Goal: Communication & Community: Answer question/provide support

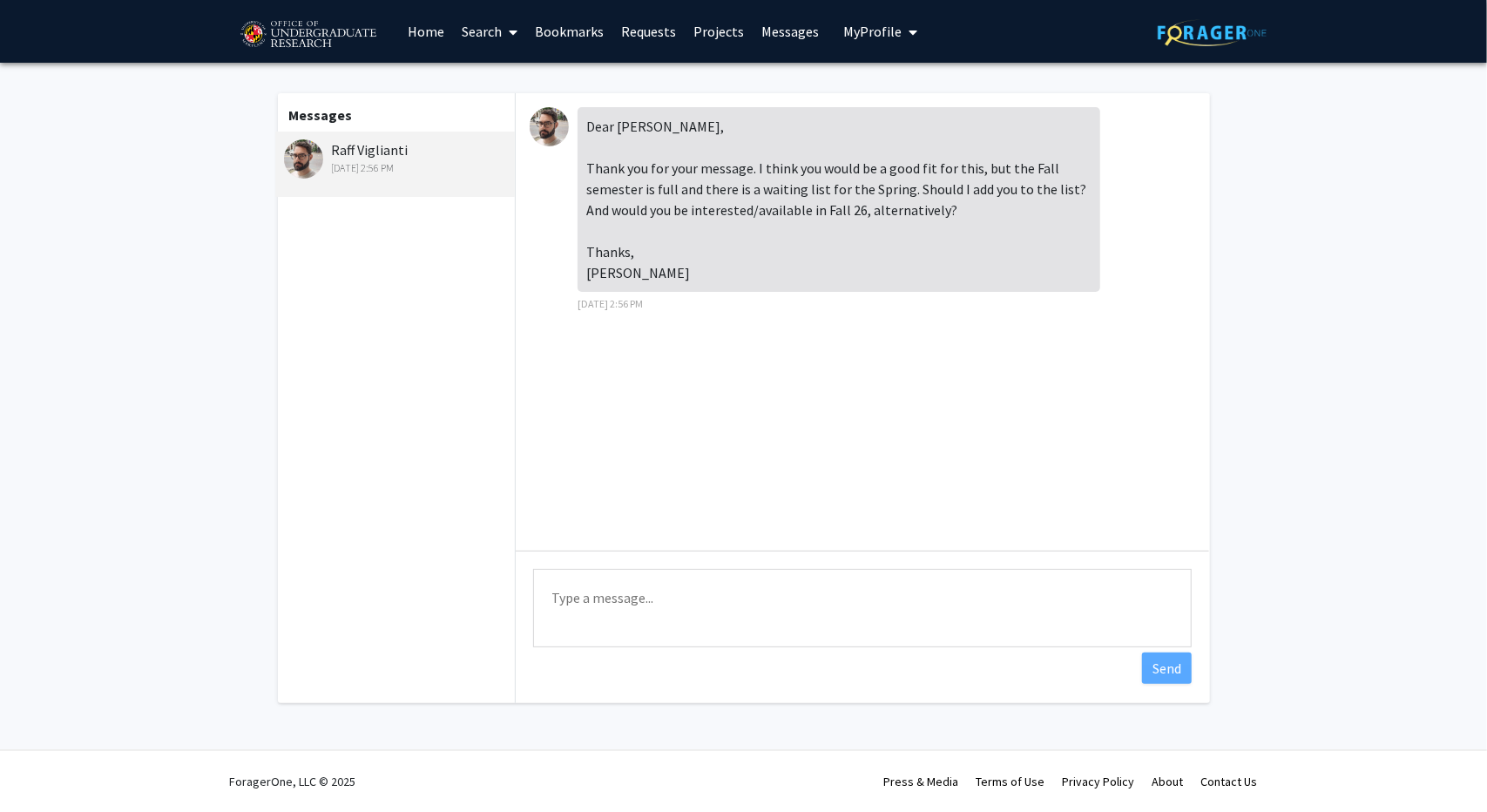
click at [633, 586] on textarea "Type a message" at bounding box center [862, 608] width 659 height 78
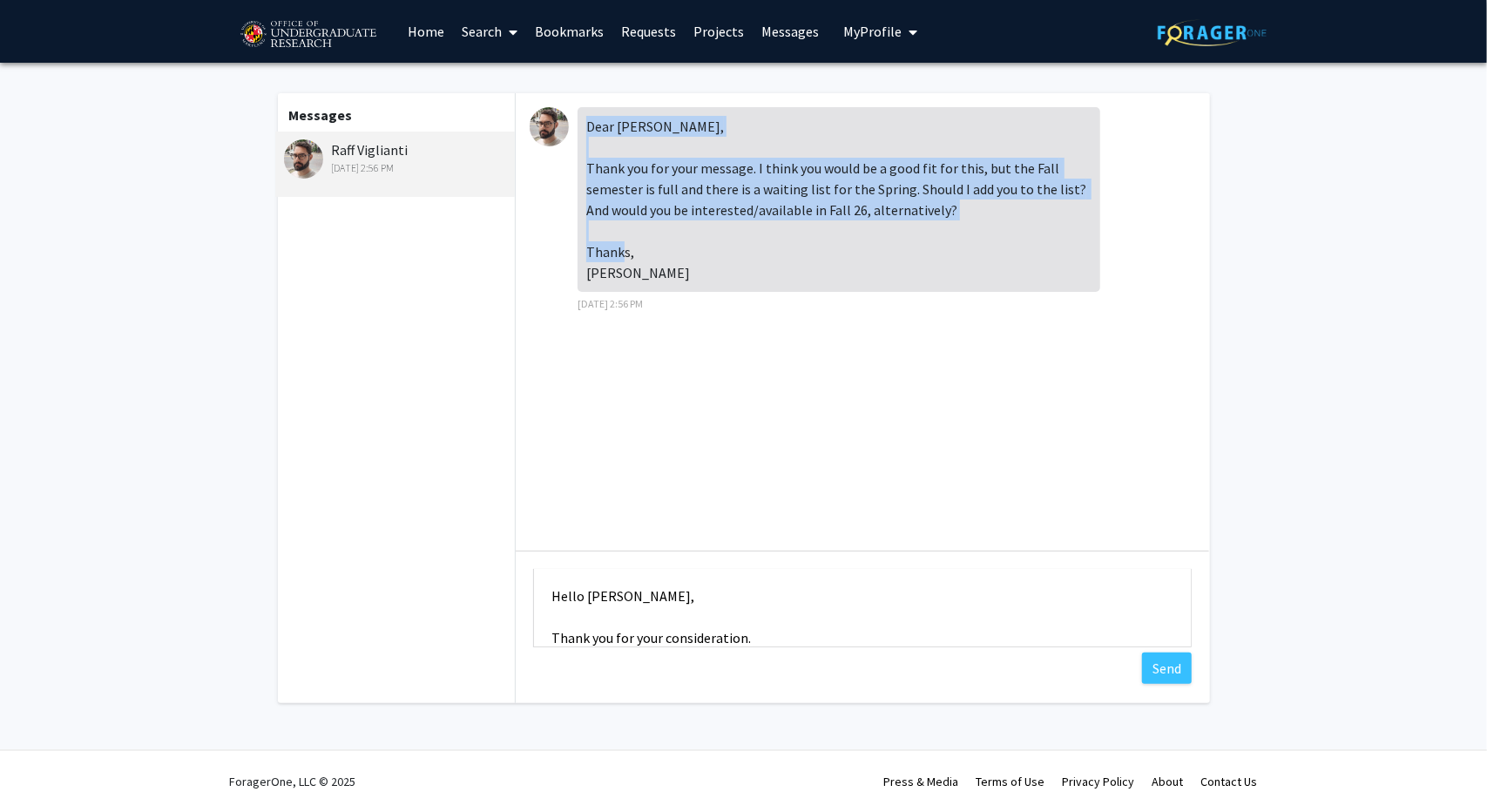
drag, startPoint x: 631, startPoint y: 284, endPoint x: 589, endPoint y: 125, distance: 164.5
click at [589, 125] on div "Dear [PERSON_NAME], Thank you for your message. I think you would be a good fit…" at bounding box center [839, 199] width 522 height 185
copy div "Dear [PERSON_NAME], Thank you for your message. I think you would be a good fit…"
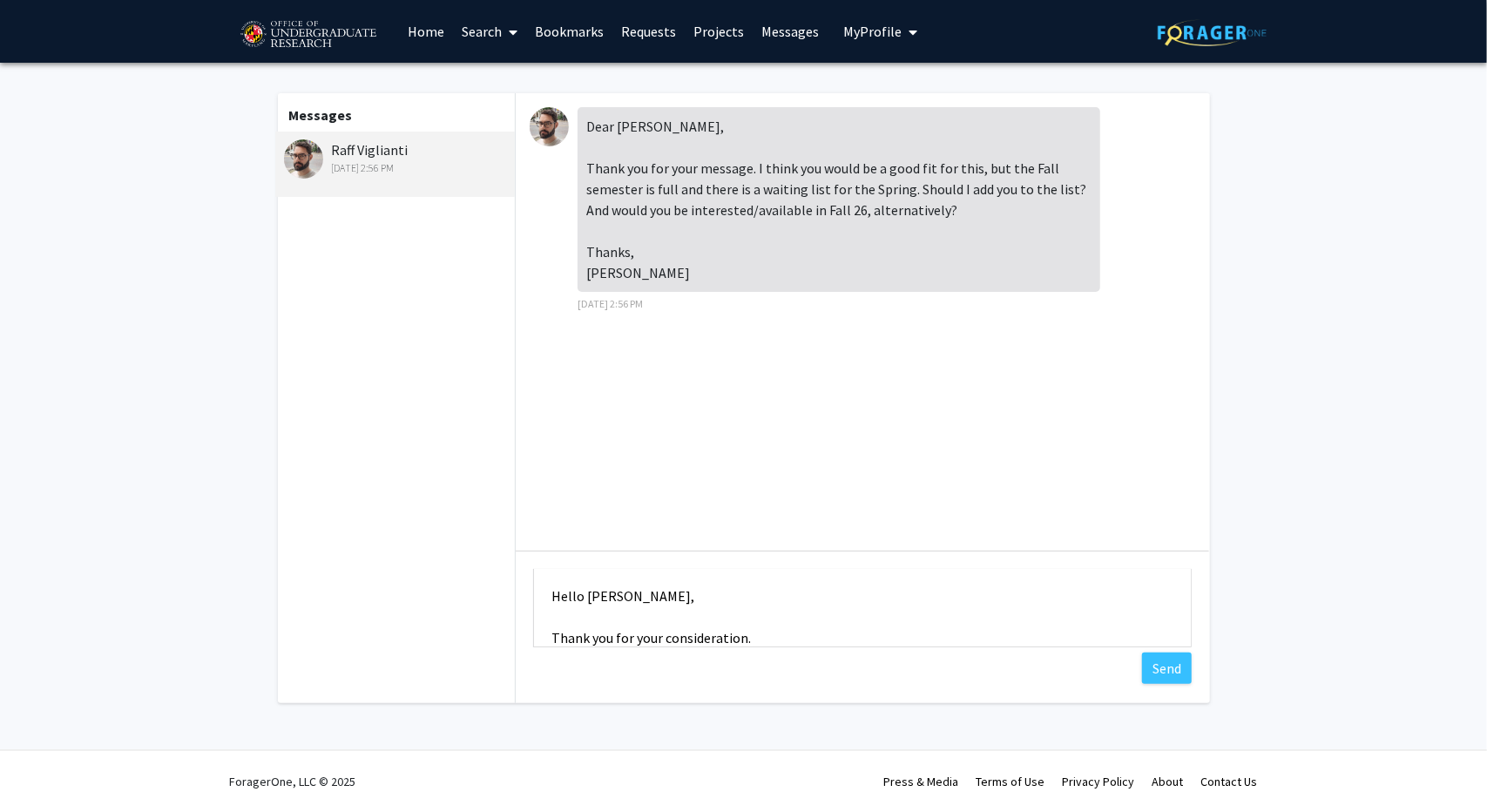
click at [835, 628] on textarea "Hello [PERSON_NAME], Thank you for your consideration." at bounding box center [862, 608] width 659 height 78
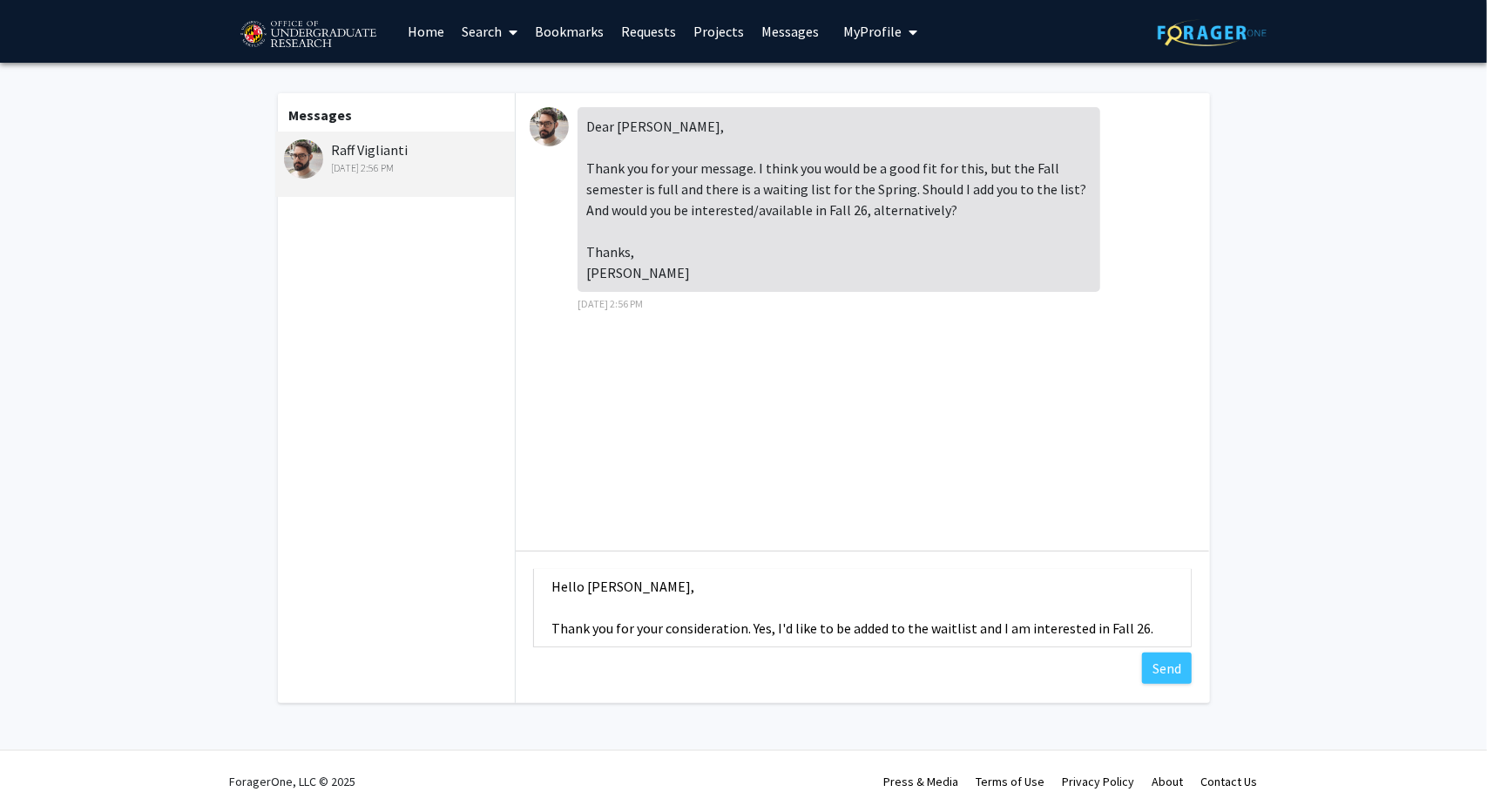
scroll to position [21, 0]
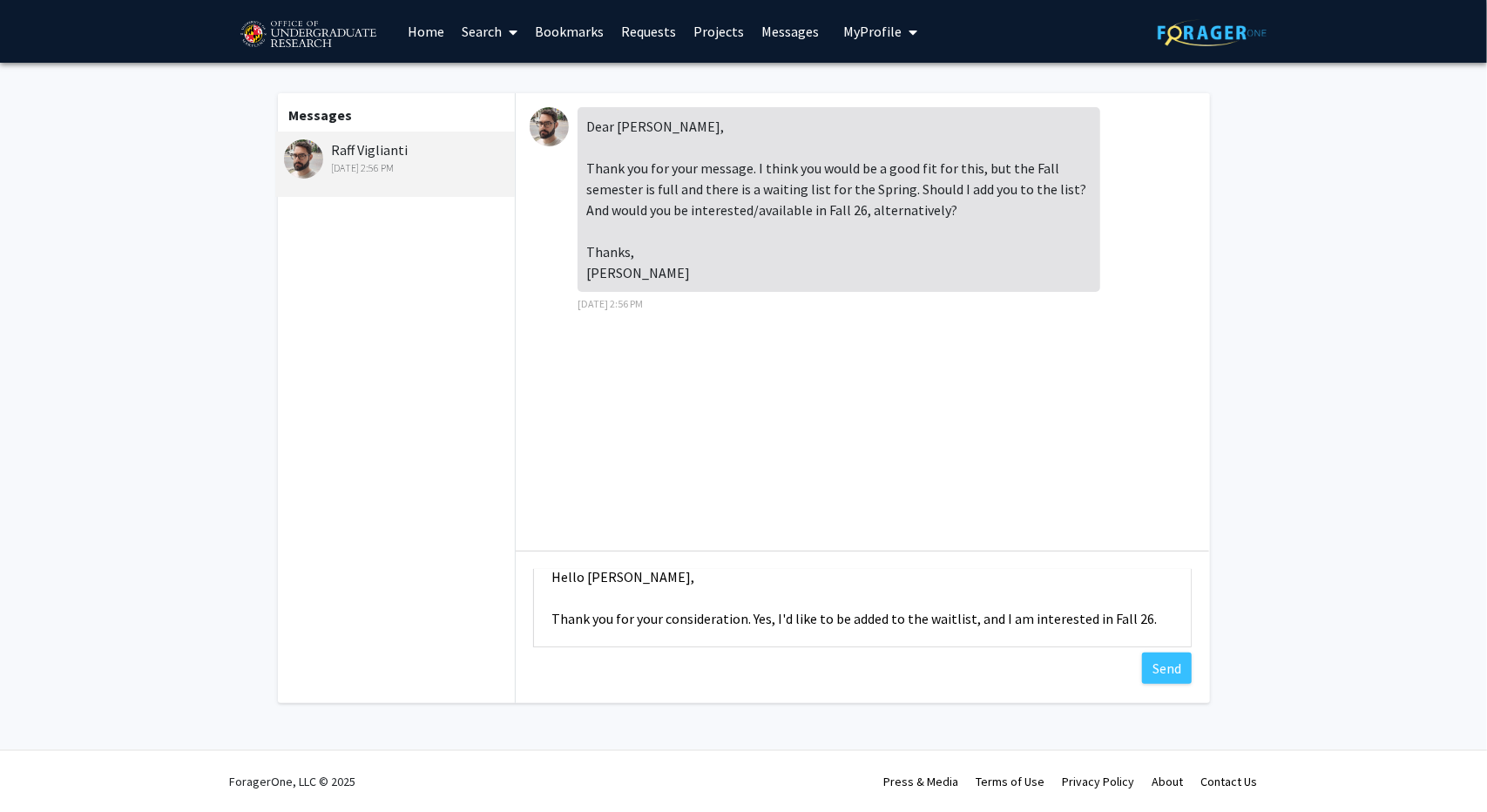
click at [1095, 619] on textarea "Hello [PERSON_NAME], Thank you for your consideration. Yes, I'd like to be adde…" at bounding box center [862, 608] width 659 height 78
click at [699, 637] on textarea "Hello [PERSON_NAME], Thank you for your consideration. Yes, I'd like to be adde…" at bounding box center [862, 608] width 659 height 78
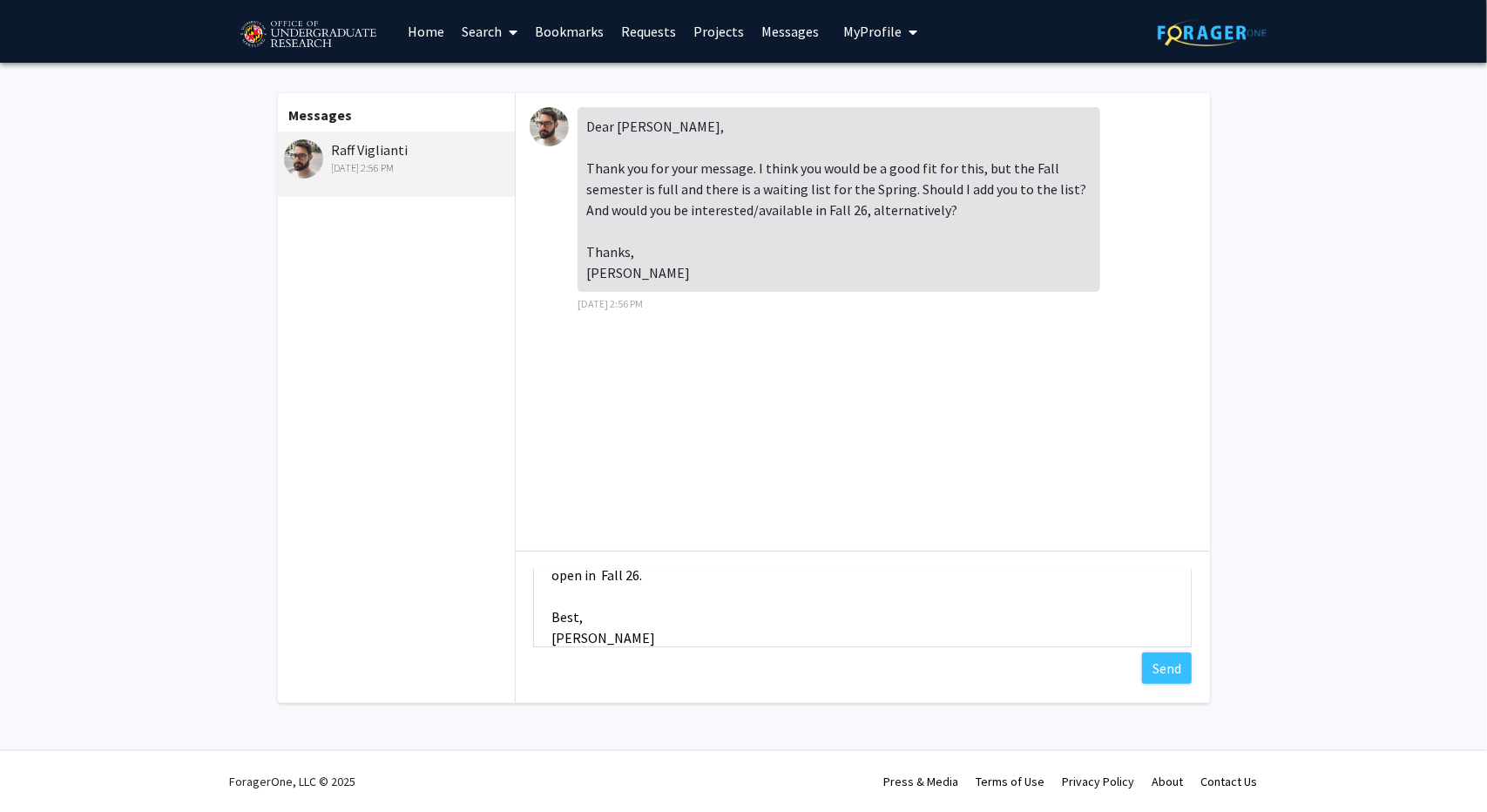
scroll to position [87, 0]
type textarea "Hello [PERSON_NAME], Thank you for your consideration. Yes, I'd like to be adde…"
click at [1165, 669] on button "Send" at bounding box center [1167, 668] width 50 height 31
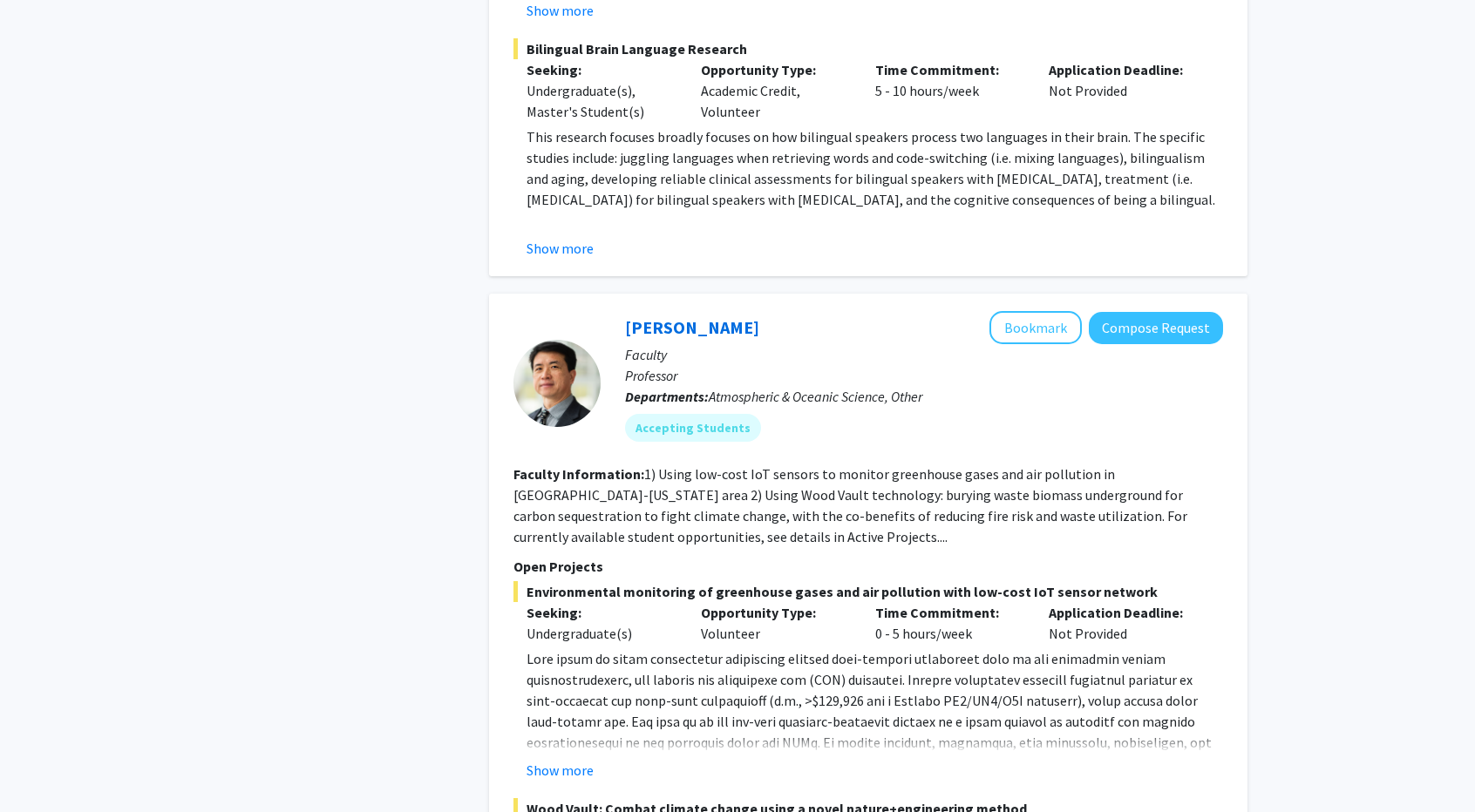
scroll to position [1481, 0]
